Goal: Check status: Check status

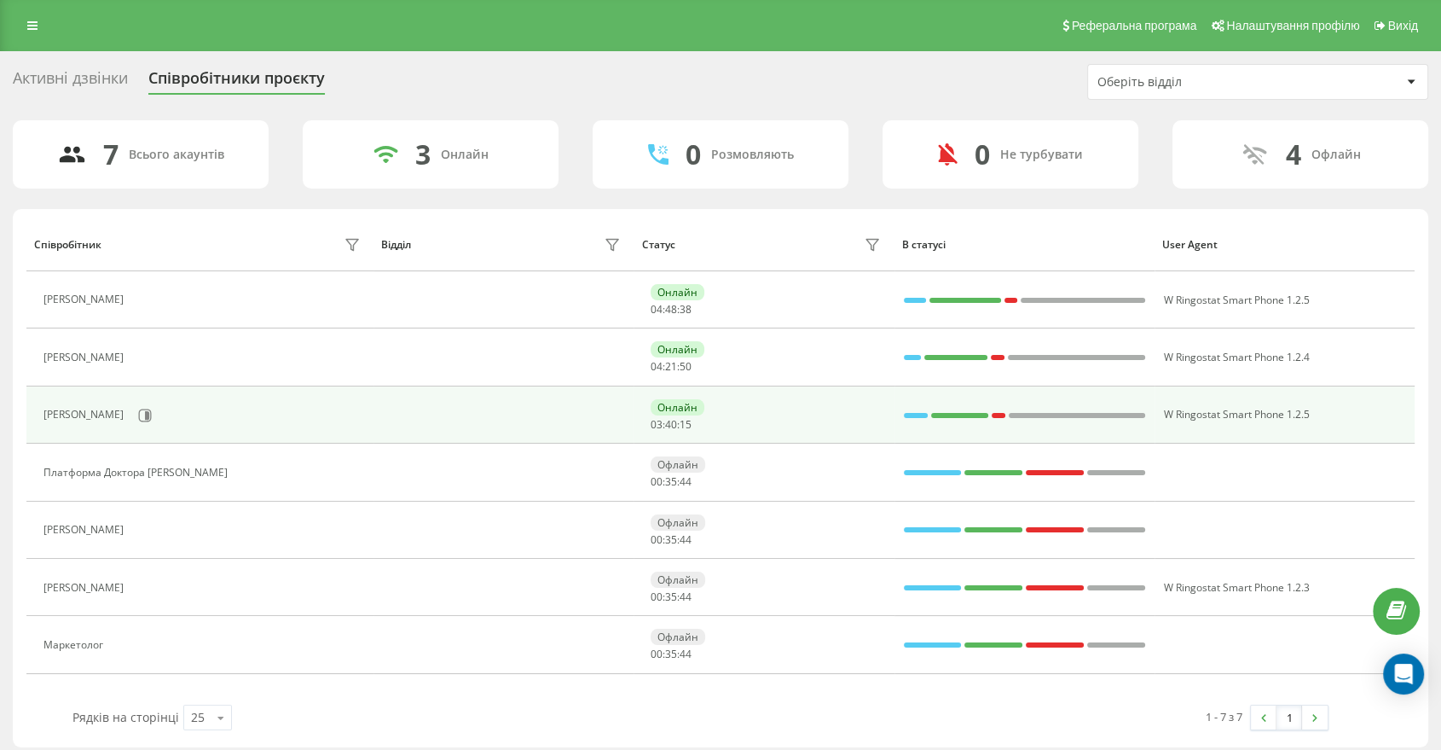
click at [914, 410] on div at bounding box center [916, 415] width 25 height 22
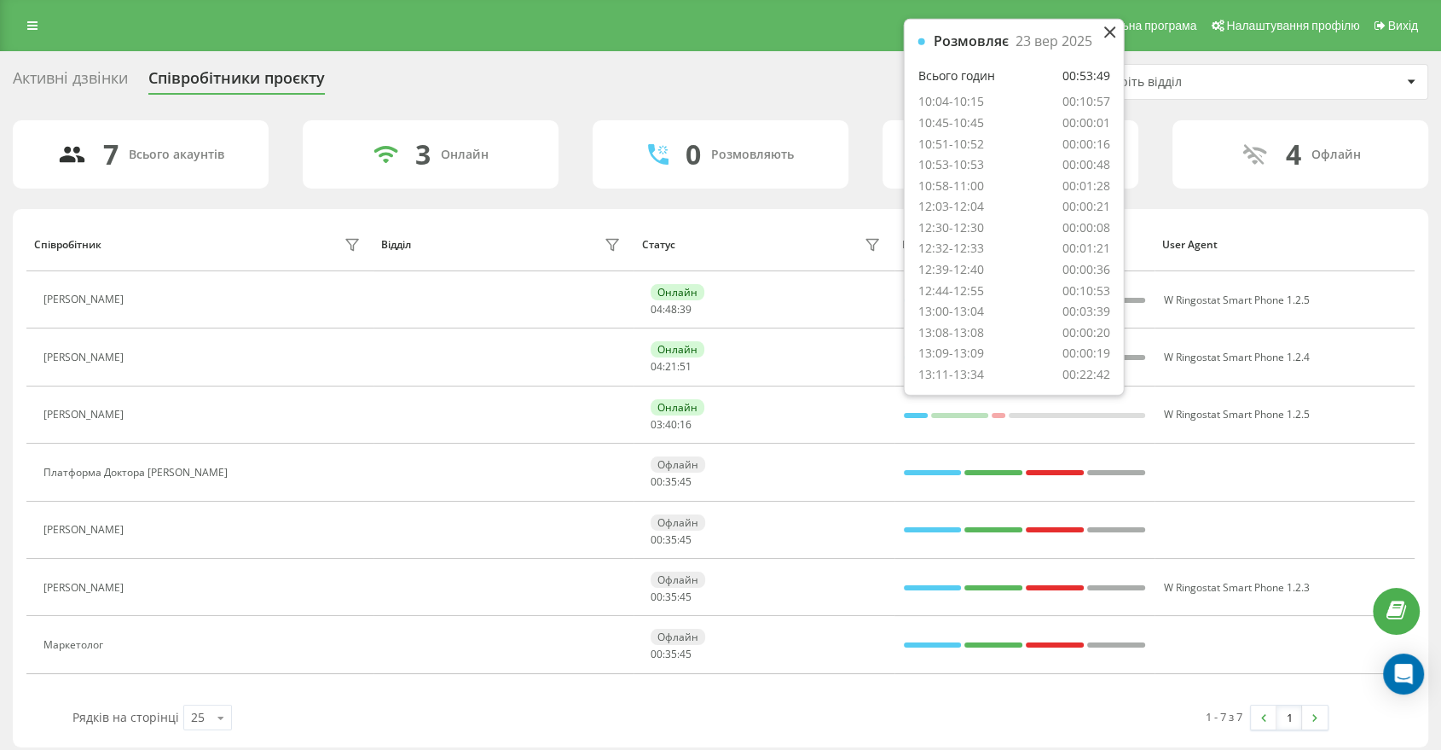
scroll to position [14, 0]
click at [717, 212] on div "Співробітник Відділ Статус В статусі User Agent [PERSON_NAME] Онлайн 04 : 48 : …" at bounding box center [721, 478] width 1416 height 538
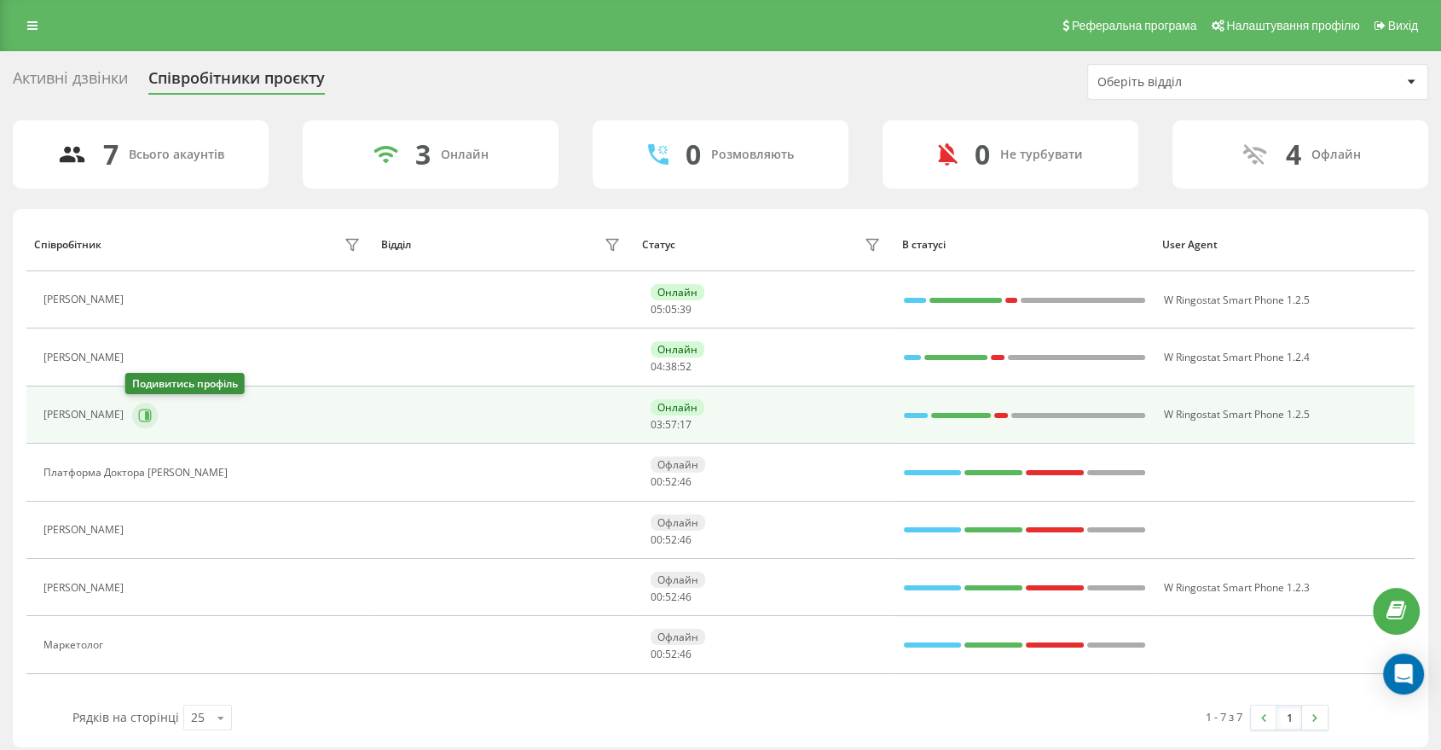
click at [146, 412] on button at bounding box center [145, 416] width 26 height 26
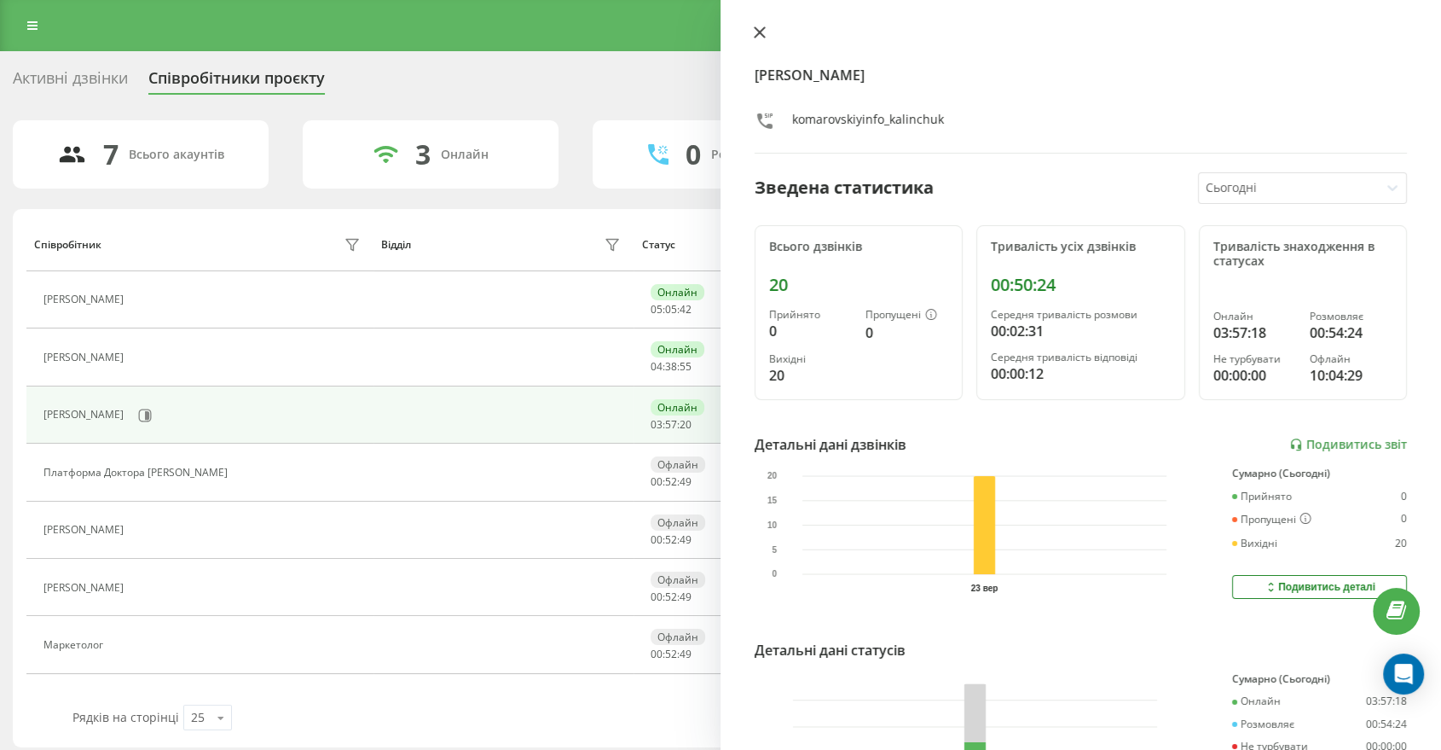
click at [761, 37] on icon at bounding box center [760, 32] width 12 height 12
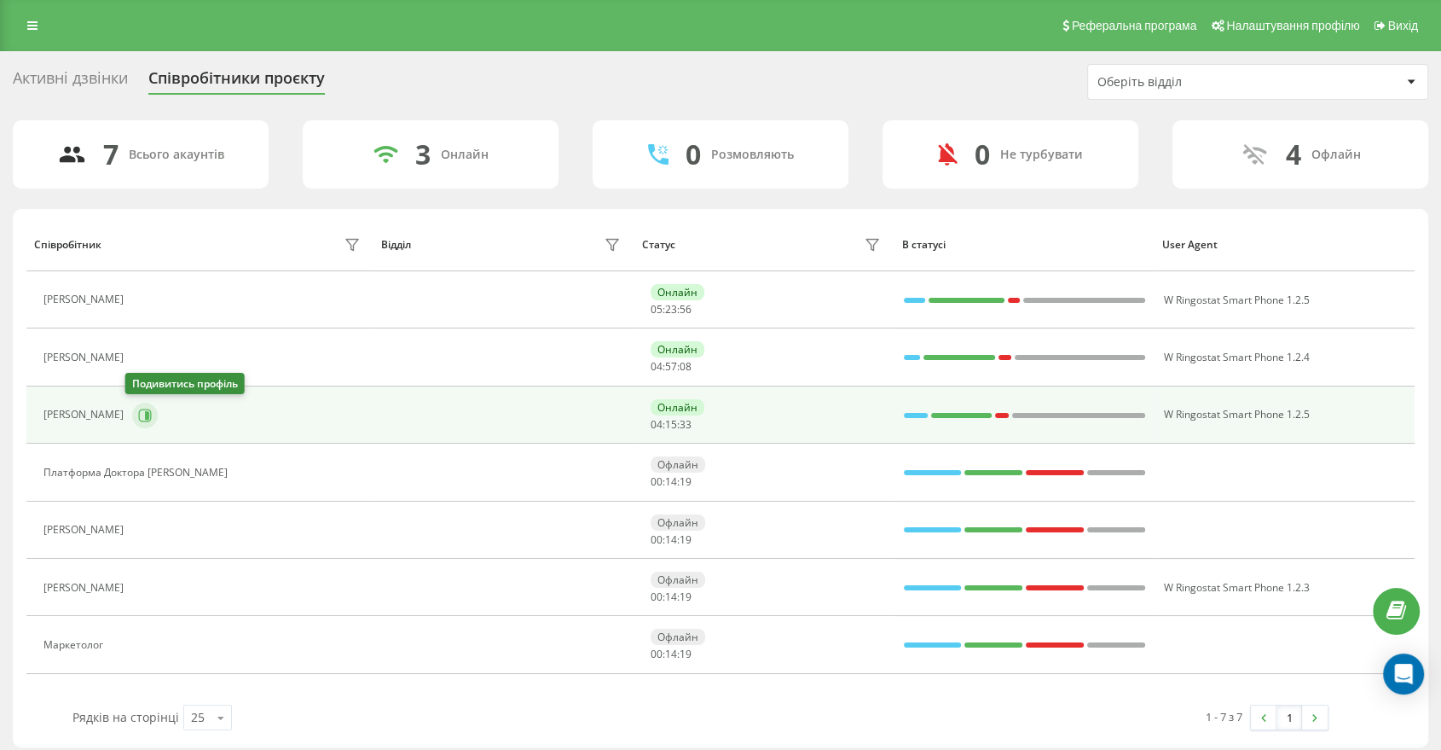
click at [144, 421] on button at bounding box center [145, 416] width 26 height 26
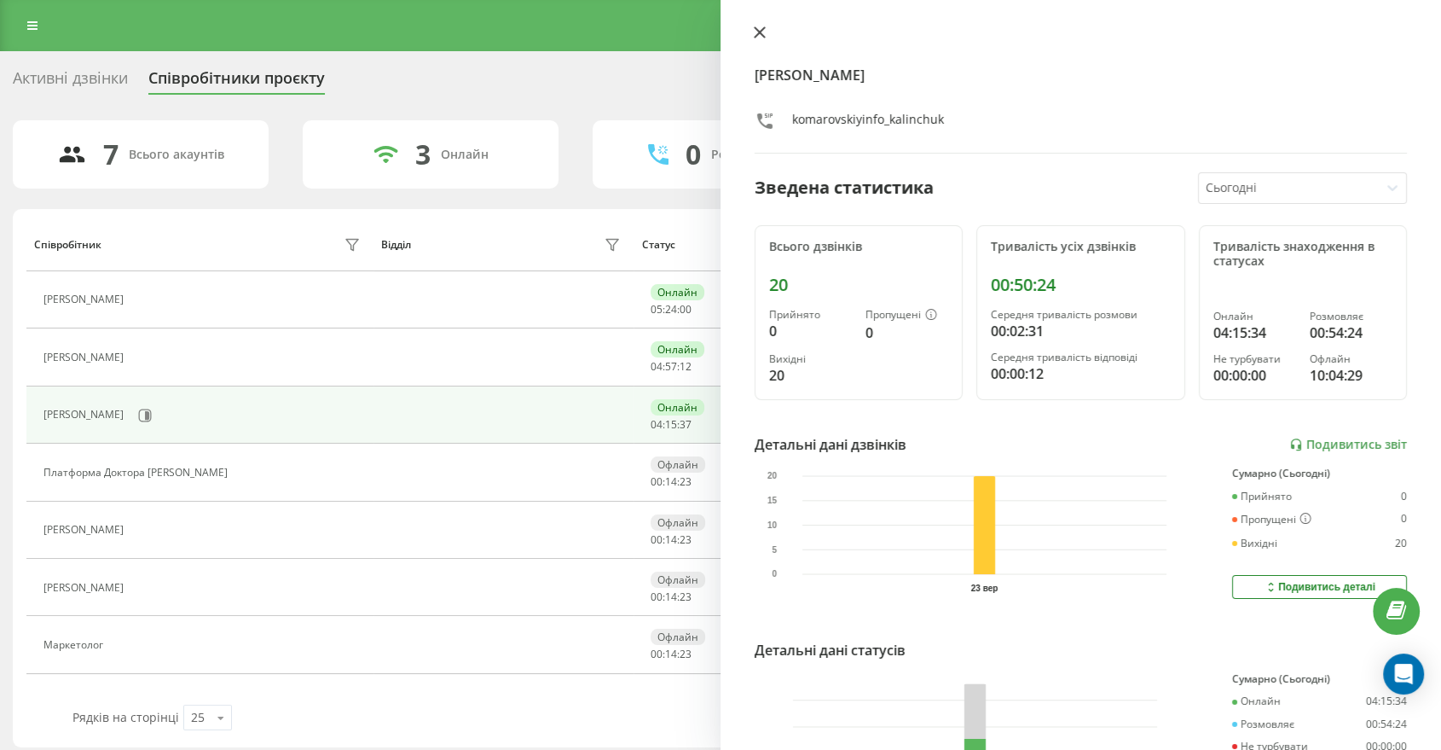
click at [762, 28] on icon at bounding box center [760, 32] width 10 height 10
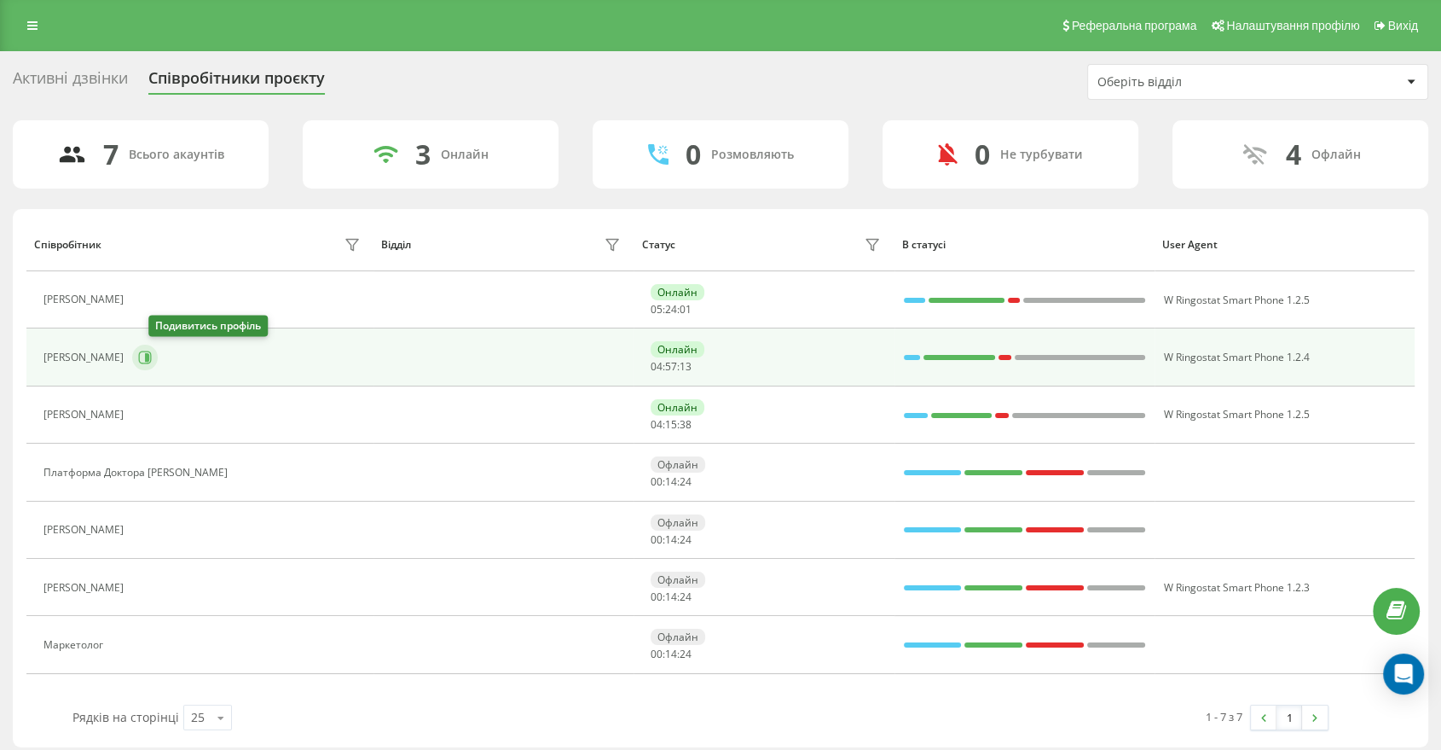
click at [152, 358] on icon at bounding box center [145, 358] width 14 height 14
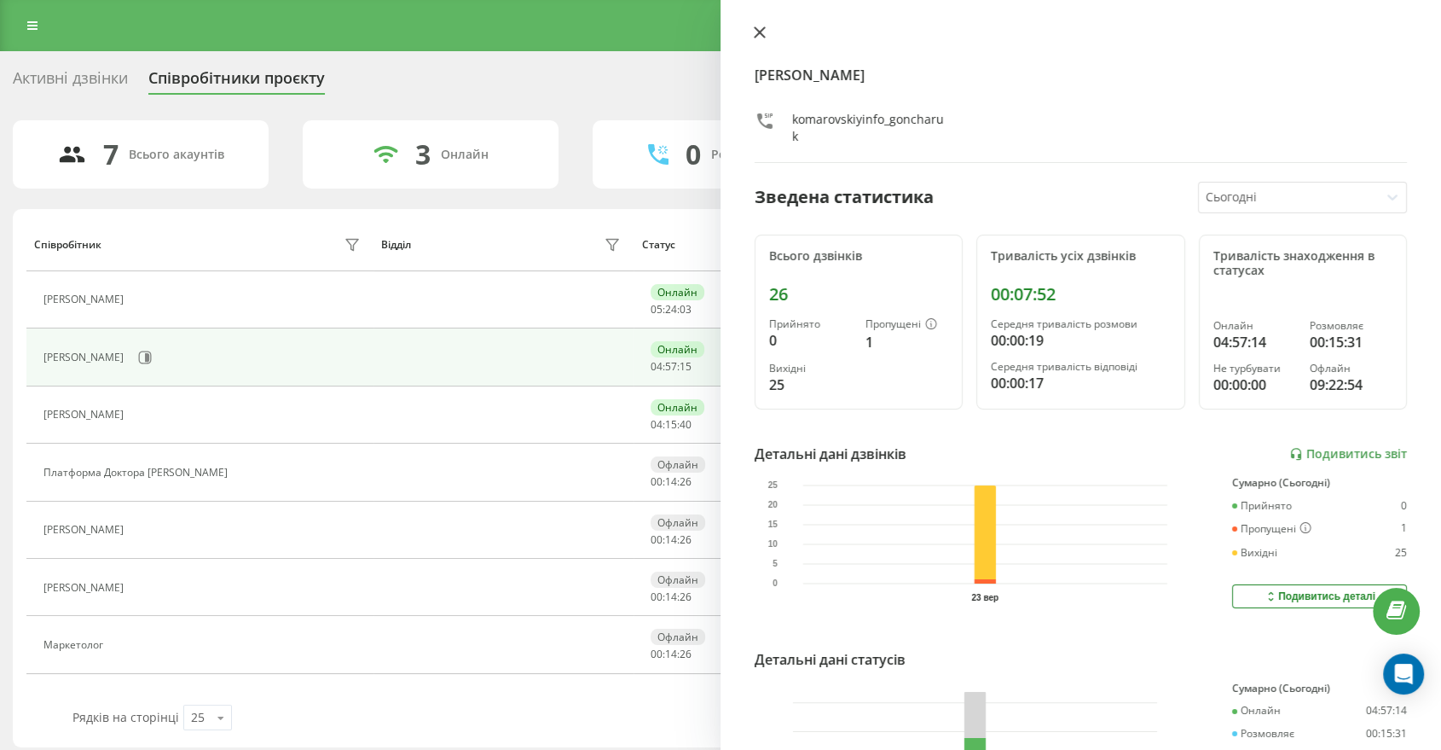
click at [760, 33] on icon at bounding box center [760, 32] width 10 height 10
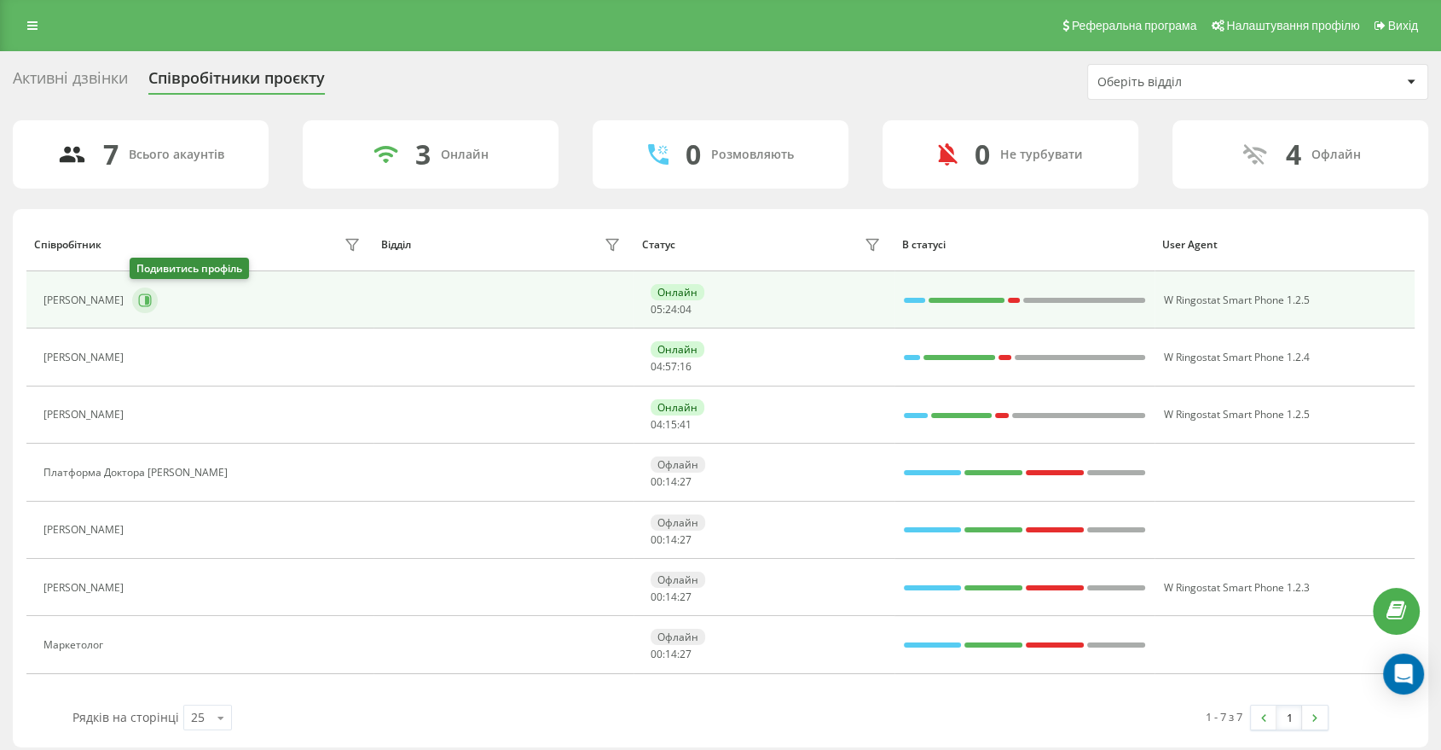
click at [138, 297] on icon at bounding box center [145, 300] width 14 height 14
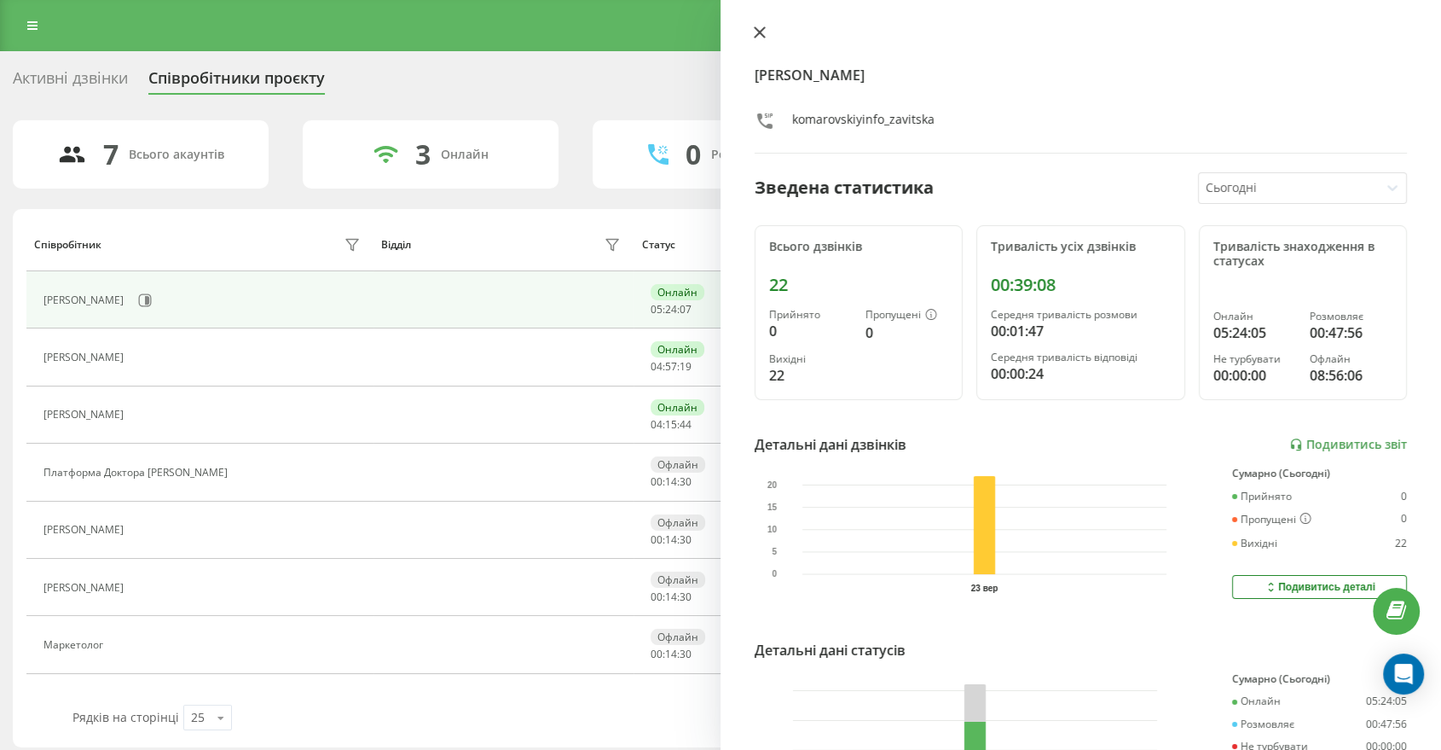
click at [764, 30] on icon at bounding box center [760, 32] width 12 height 12
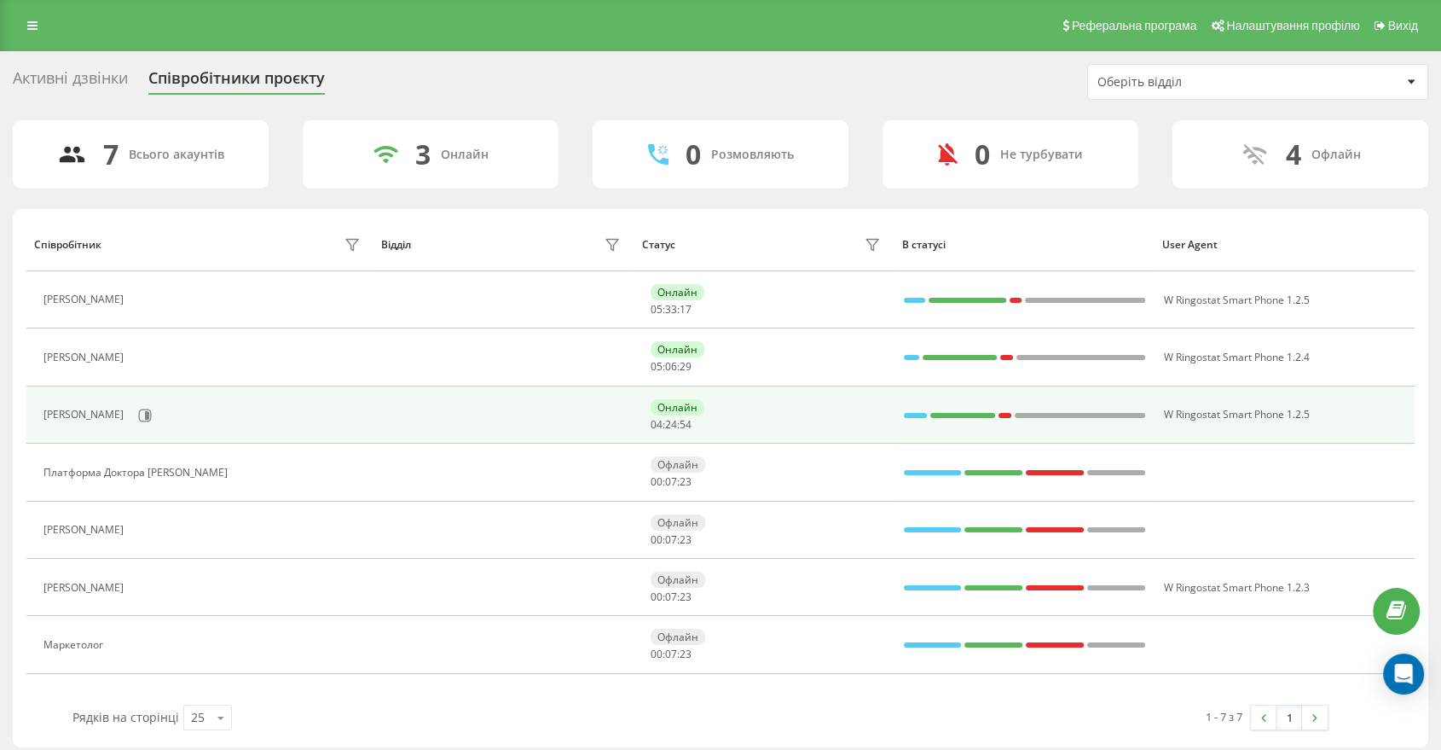
click at [919, 413] on div at bounding box center [916, 415] width 24 height 5
click at [132, 416] on button at bounding box center [145, 416] width 26 height 26
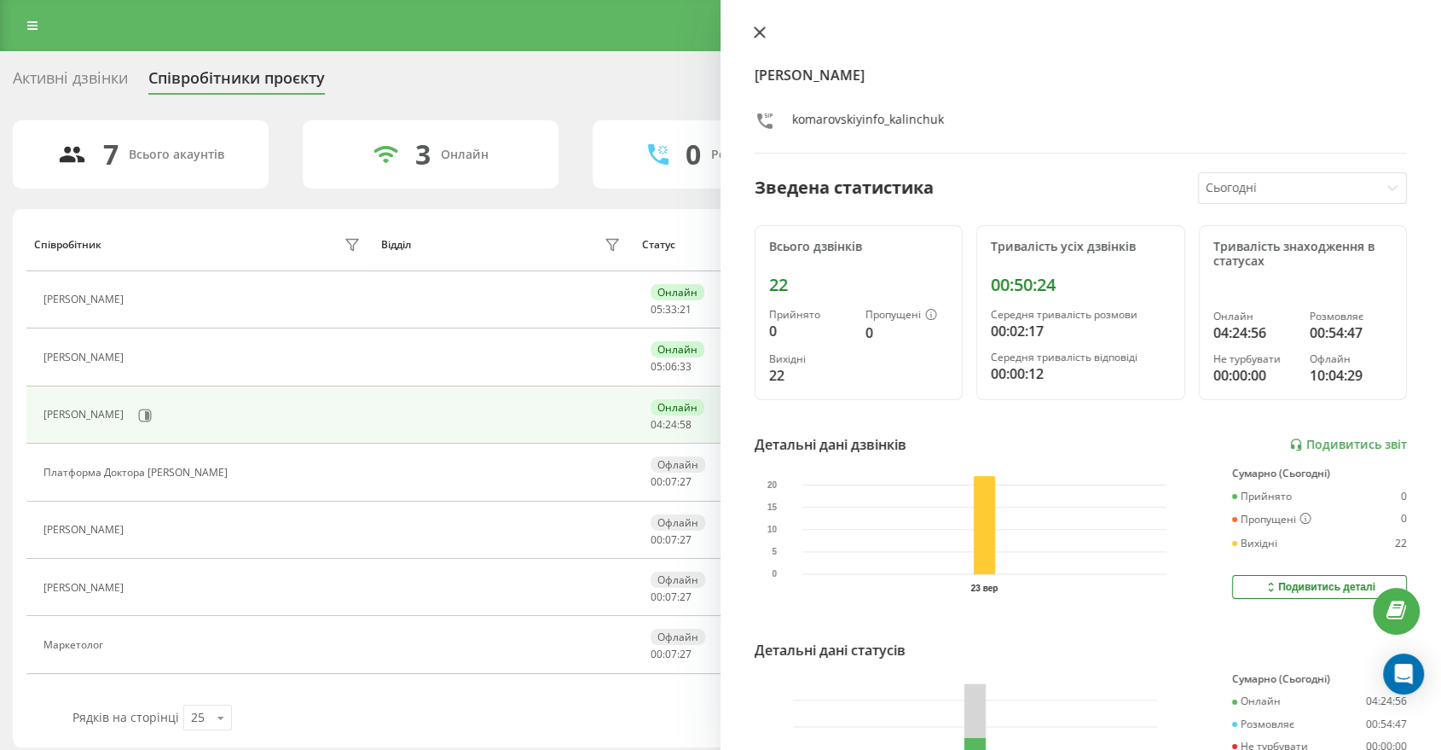
click at [765, 32] on icon at bounding box center [760, 32] width 12 height 12
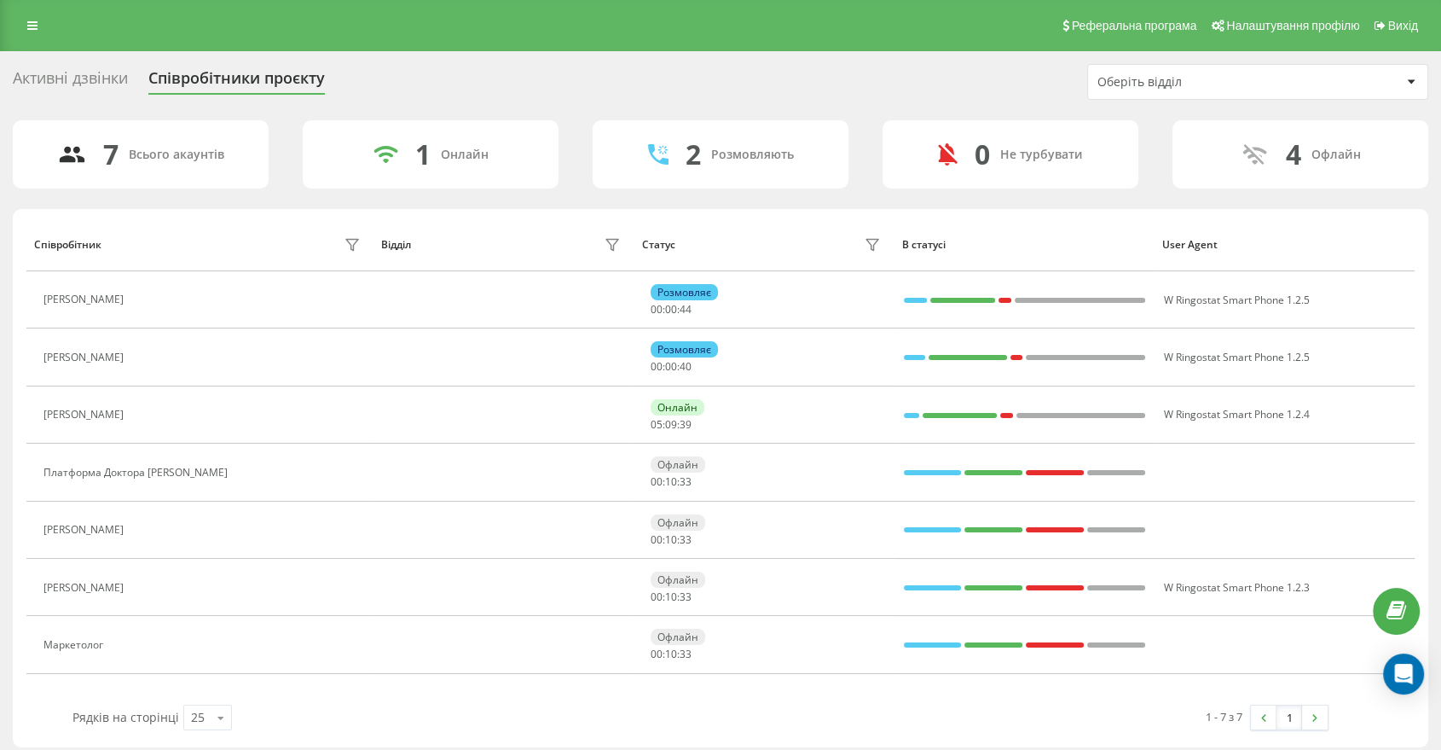
click at [1029, 86] on div "Активні дзвінки Співробітники проєкту Оберіть відділ" at bounding box center [721, 82] width 1416 height 36
